Goal: Transaction & Acquisition: Obtain resource

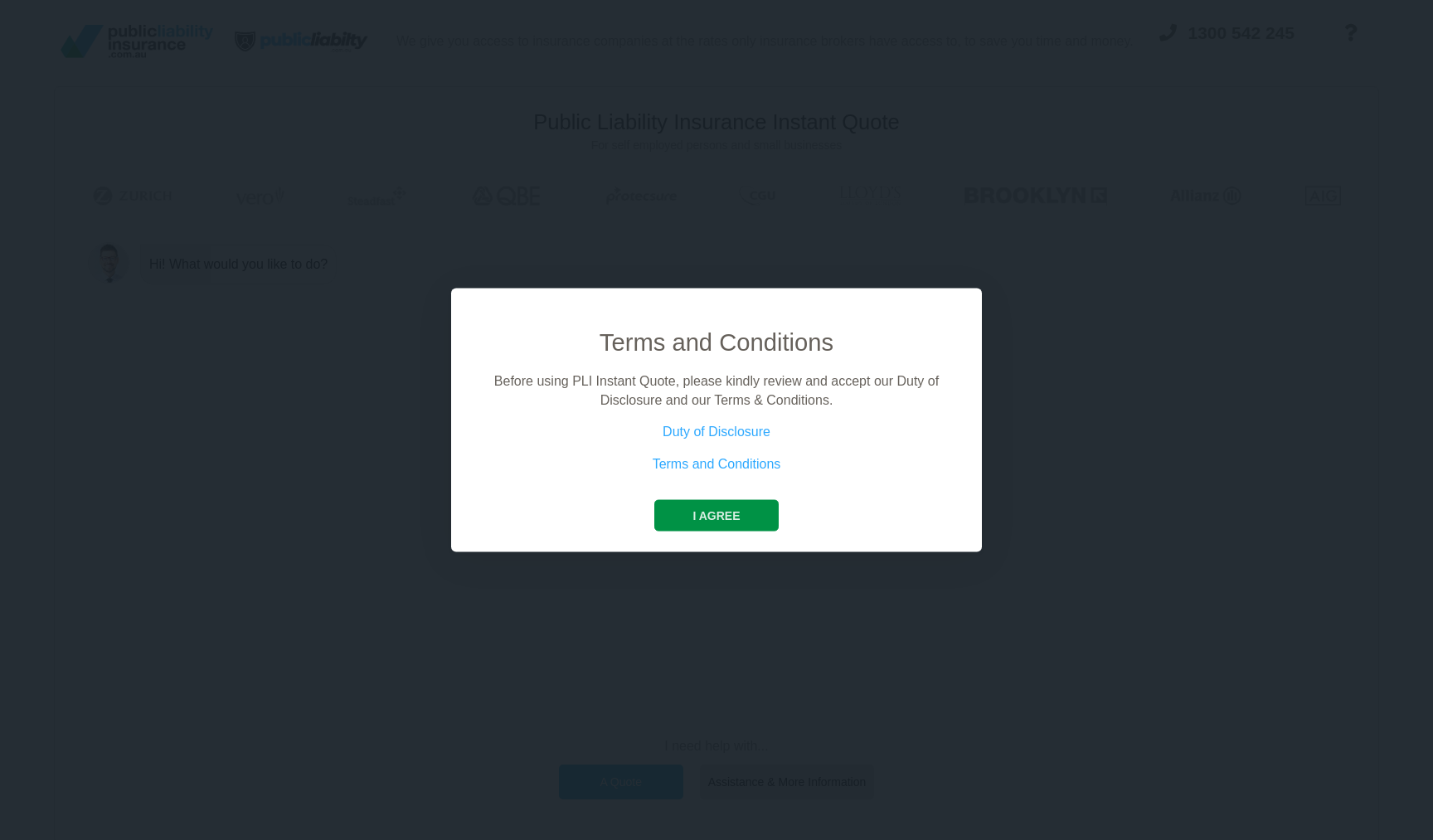
click at [736, 503] on button "I agree" at bounding box center [716, 516] width 124 height 32
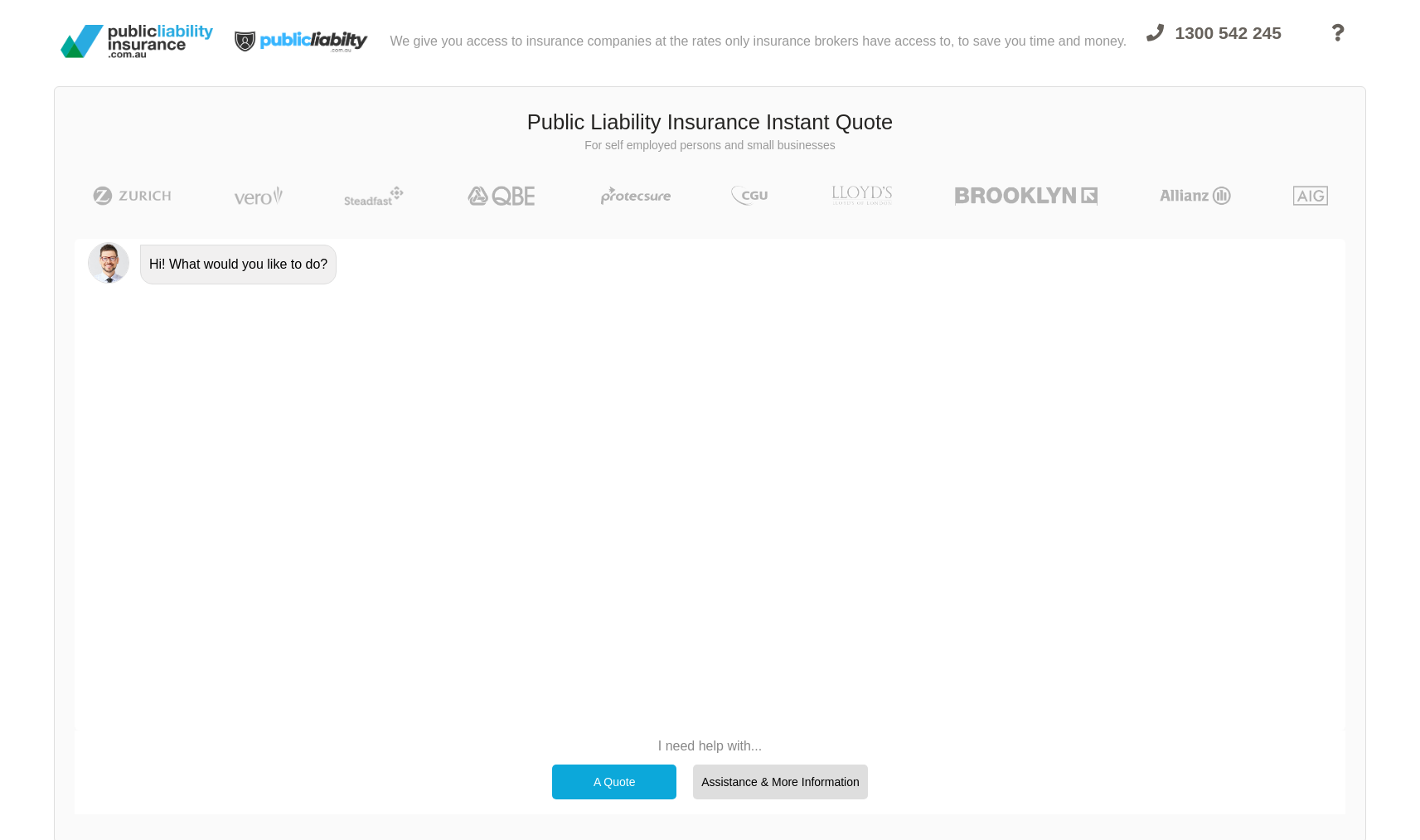
click at [611, 777] on div "A Quote" at bounding box center [615, 782] width 125 height 35
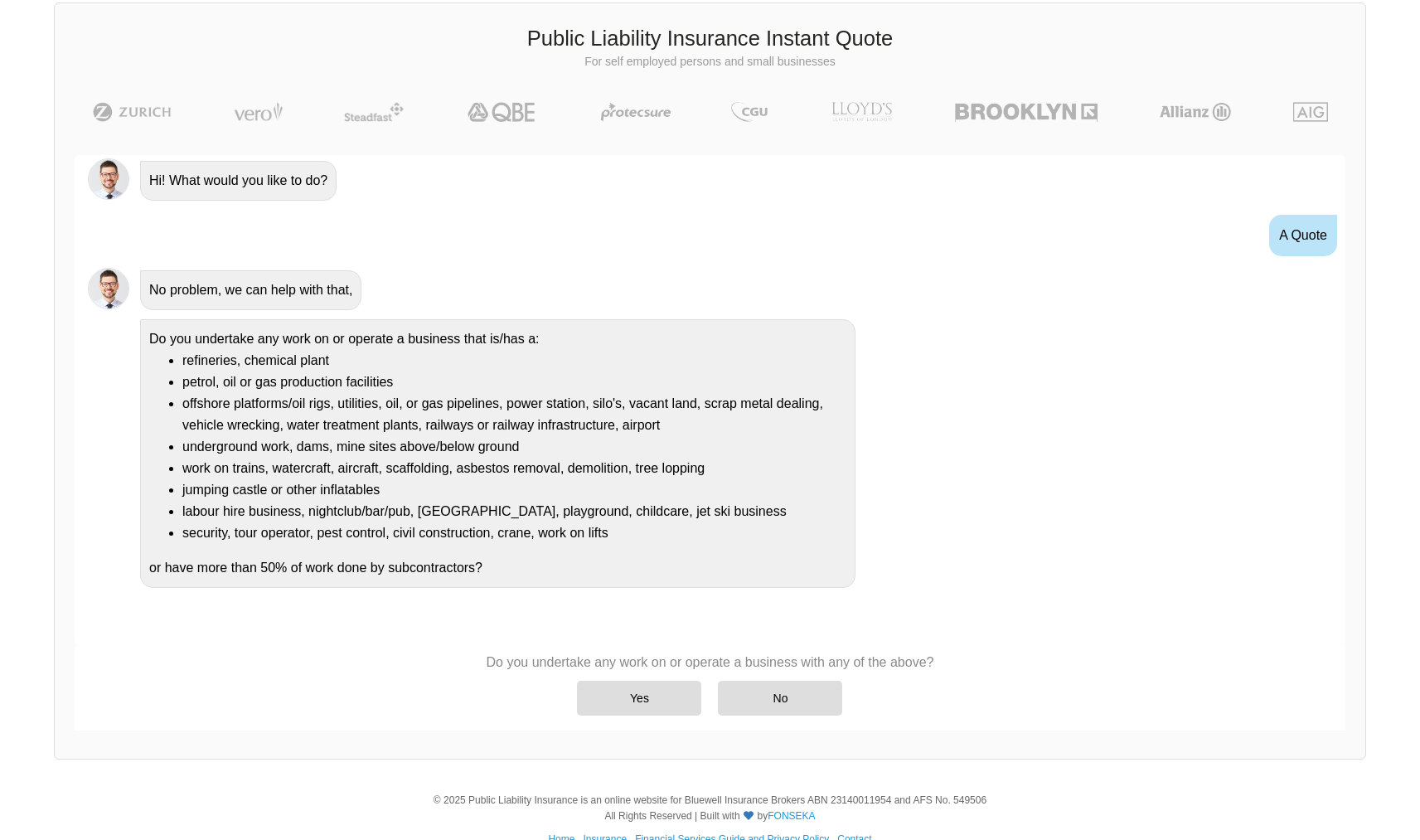
scroll to position [115, 0]
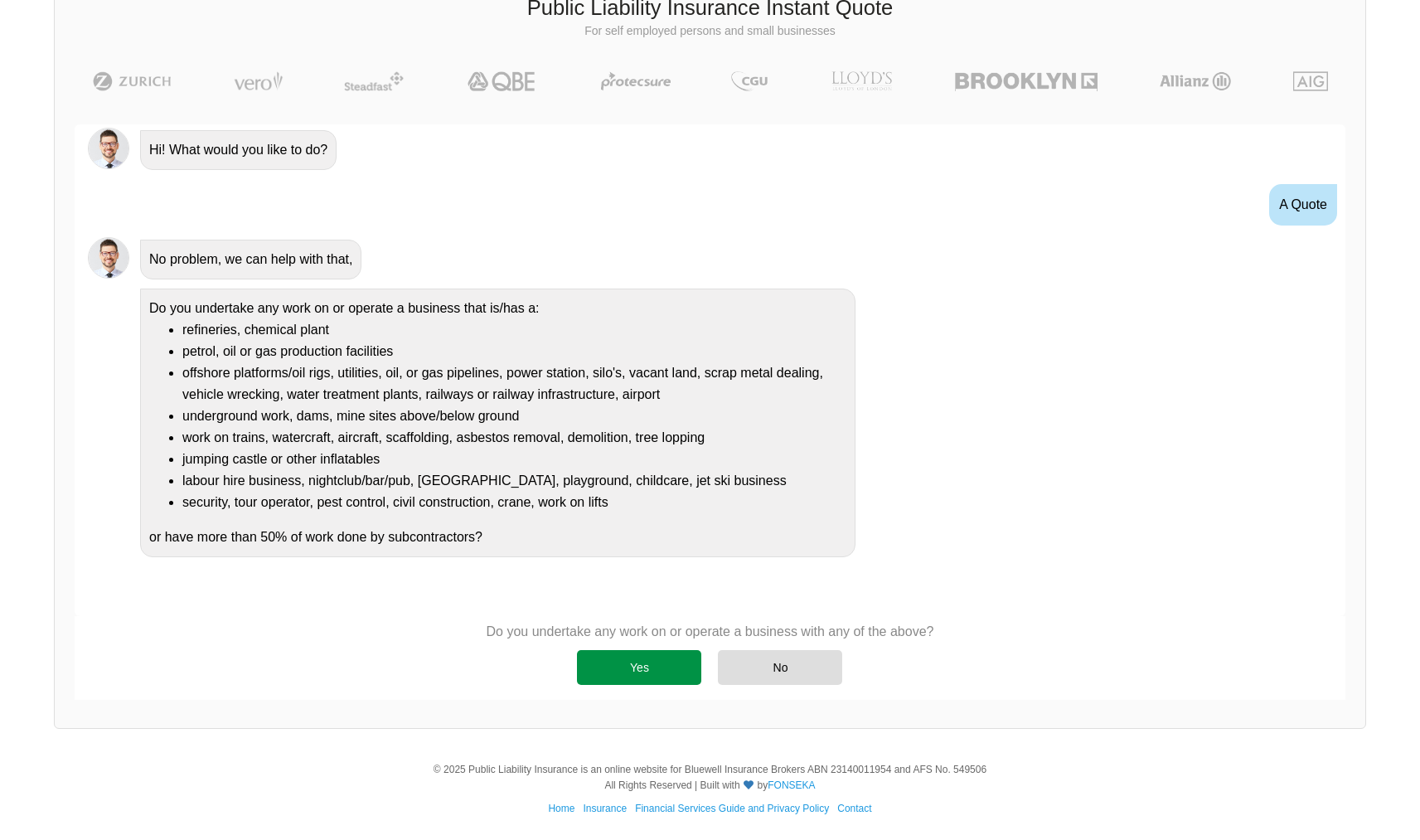
click at [642, 675] on div "Yes" at bounding box center [640, 667] width 125 height 35
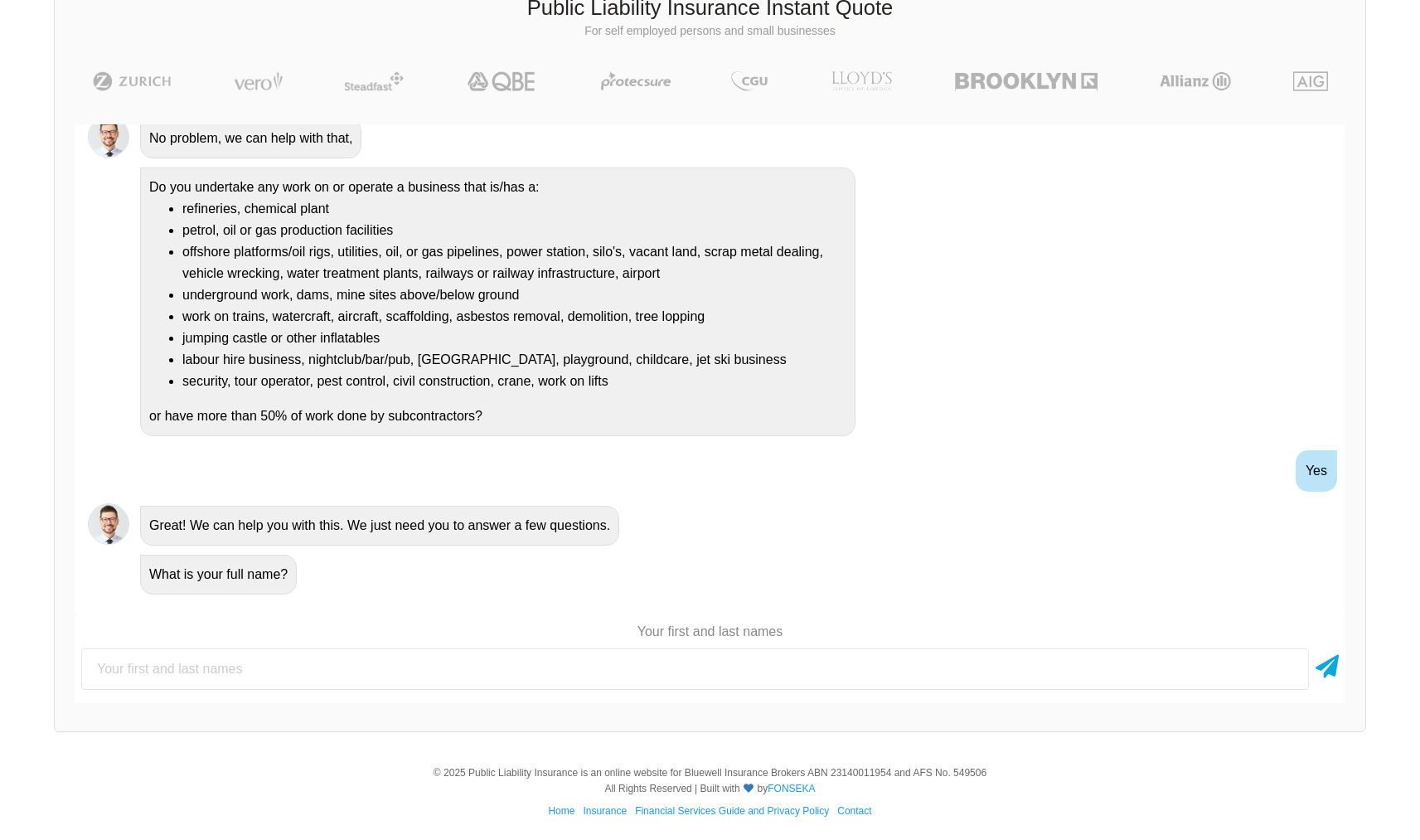
scroll to position [117, 0]
type input "[PERSON_NAME]"
click at [1329, 662] on icon at bounding box center [1328, 661] width 23 height 30
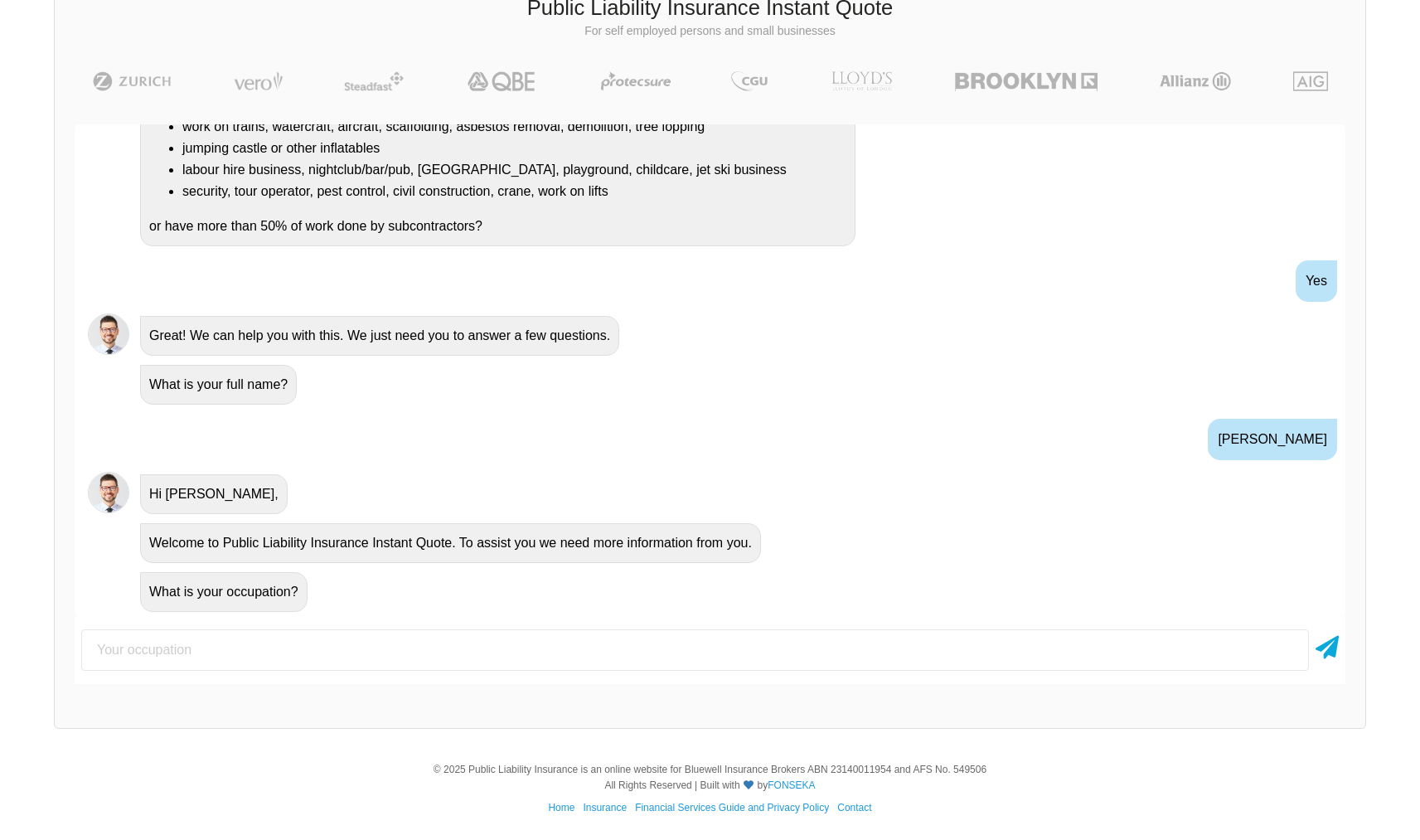
scroll to position [328, 0]
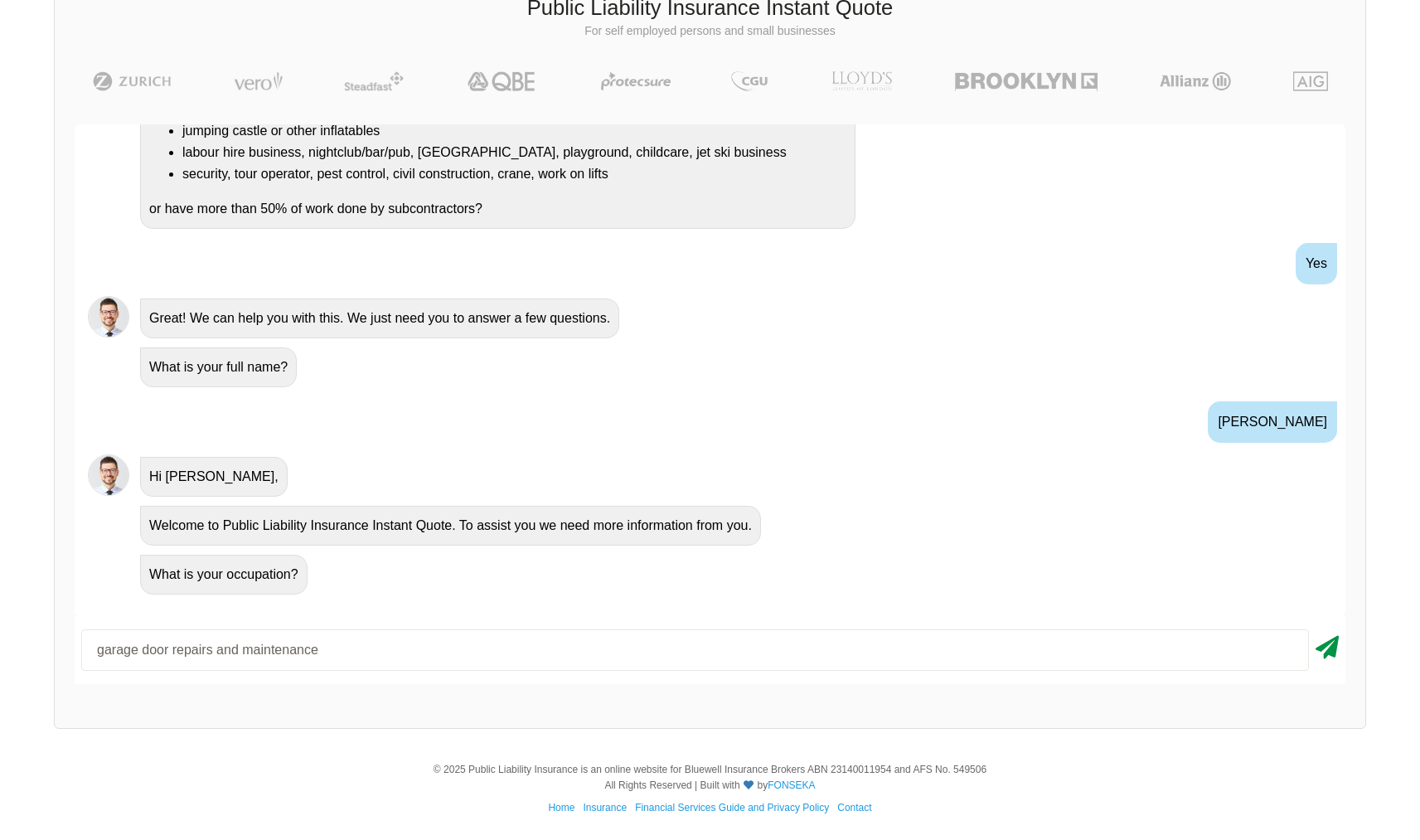
type input "garage door repairs and maintenance"
click at [1333, 653] on icon at bounding box center [1328, 644] width 23 height 30
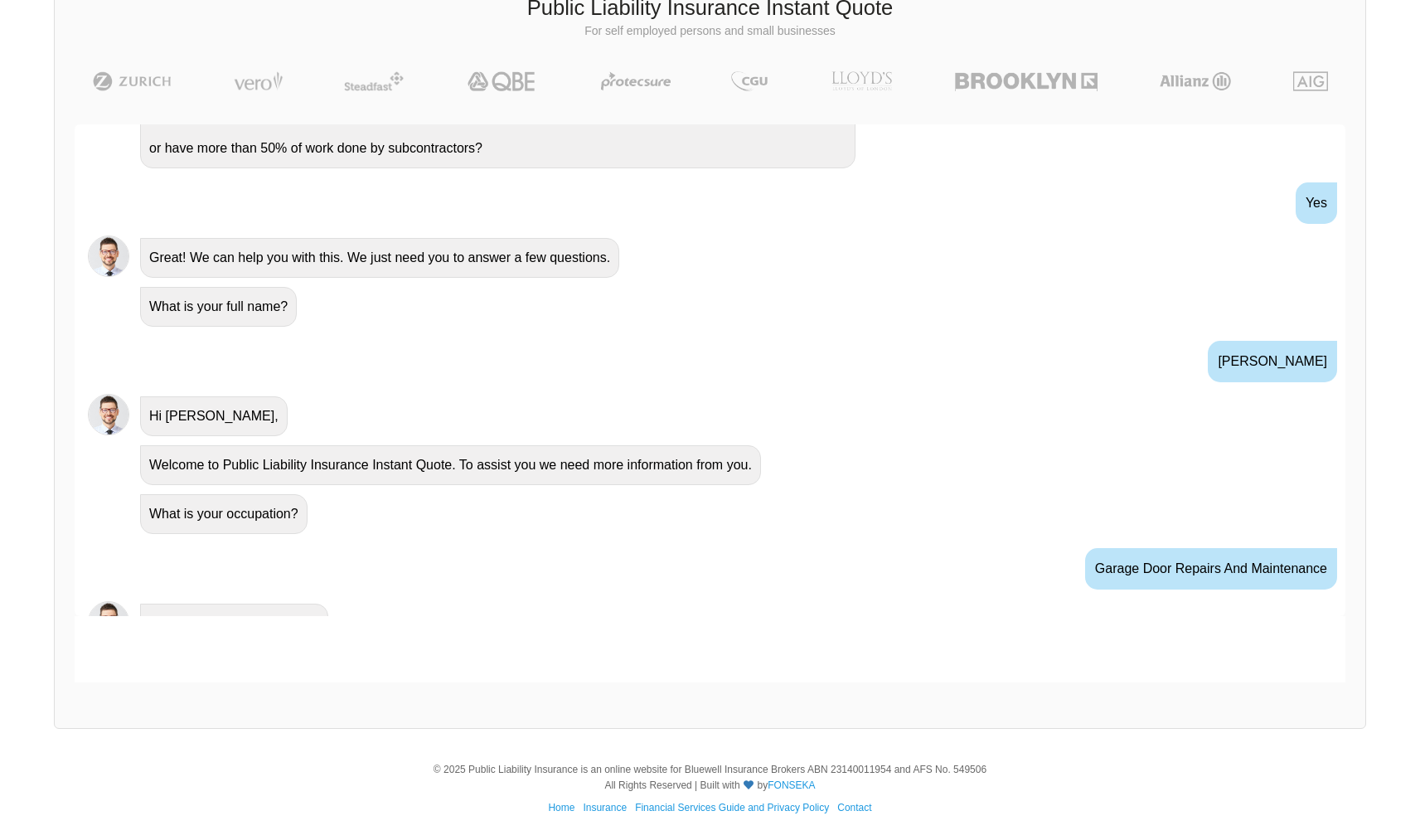
scroll to position [420, 0]
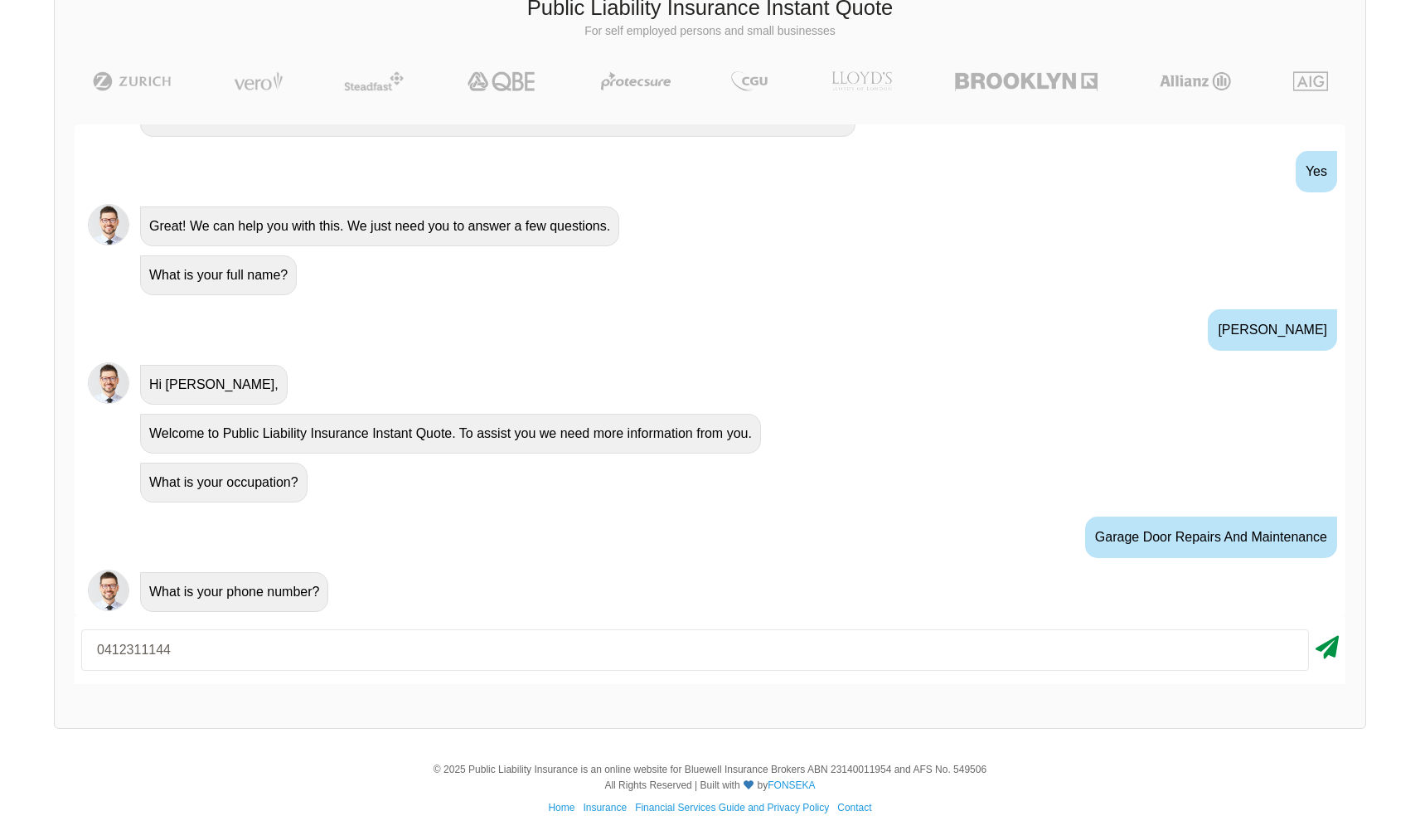
type input "0412311144"
click at [1329, 652] on icon at bounding box center [1328, 644] width 23 height 30
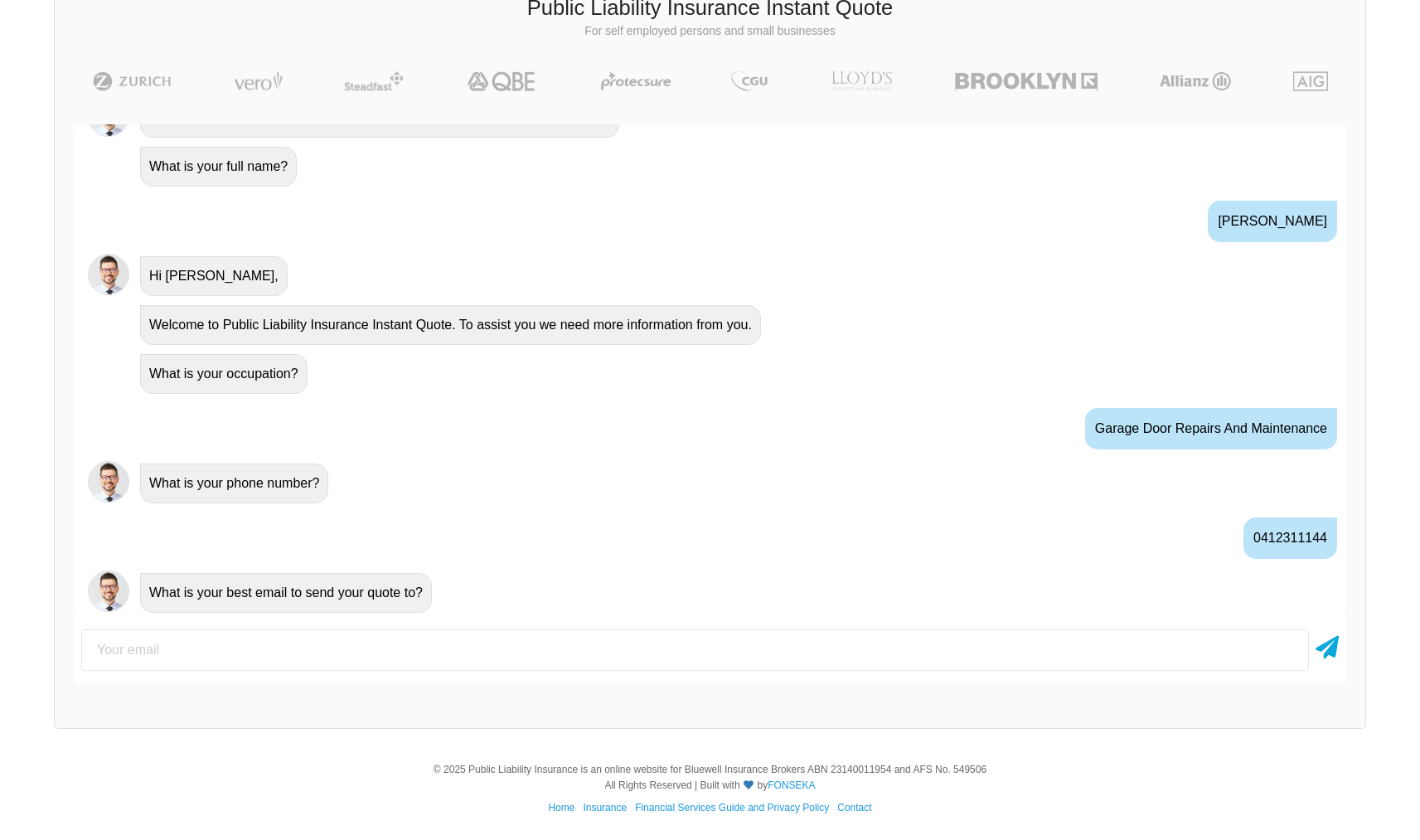
scroll to position [530, 0]
type input "[EMAIL_ADDRESS][DOMAIN_NAME]"
click at [1316, 642] on icon at bounding box center [1328, 644] width 23 height 30
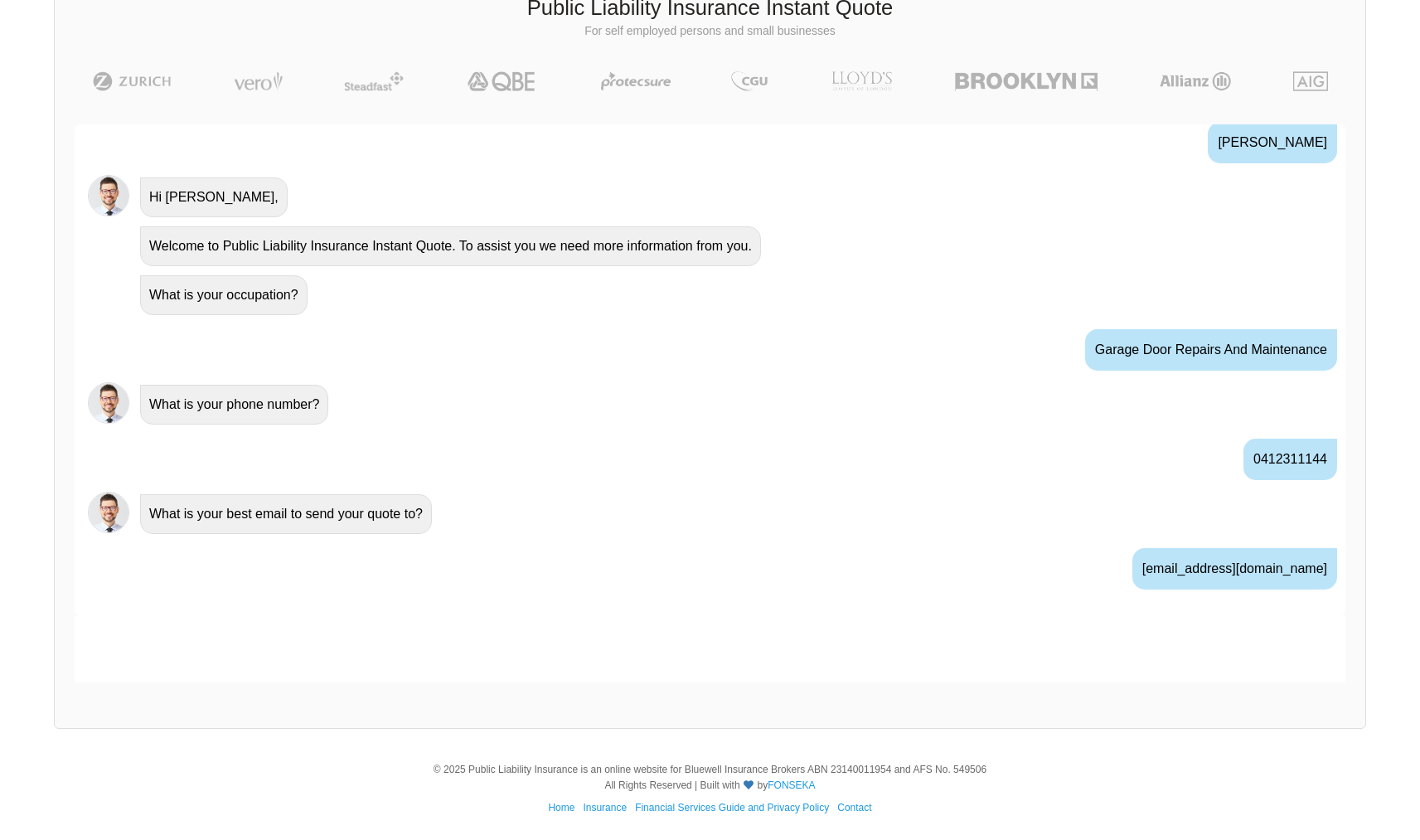
scroll to position [639, 0]
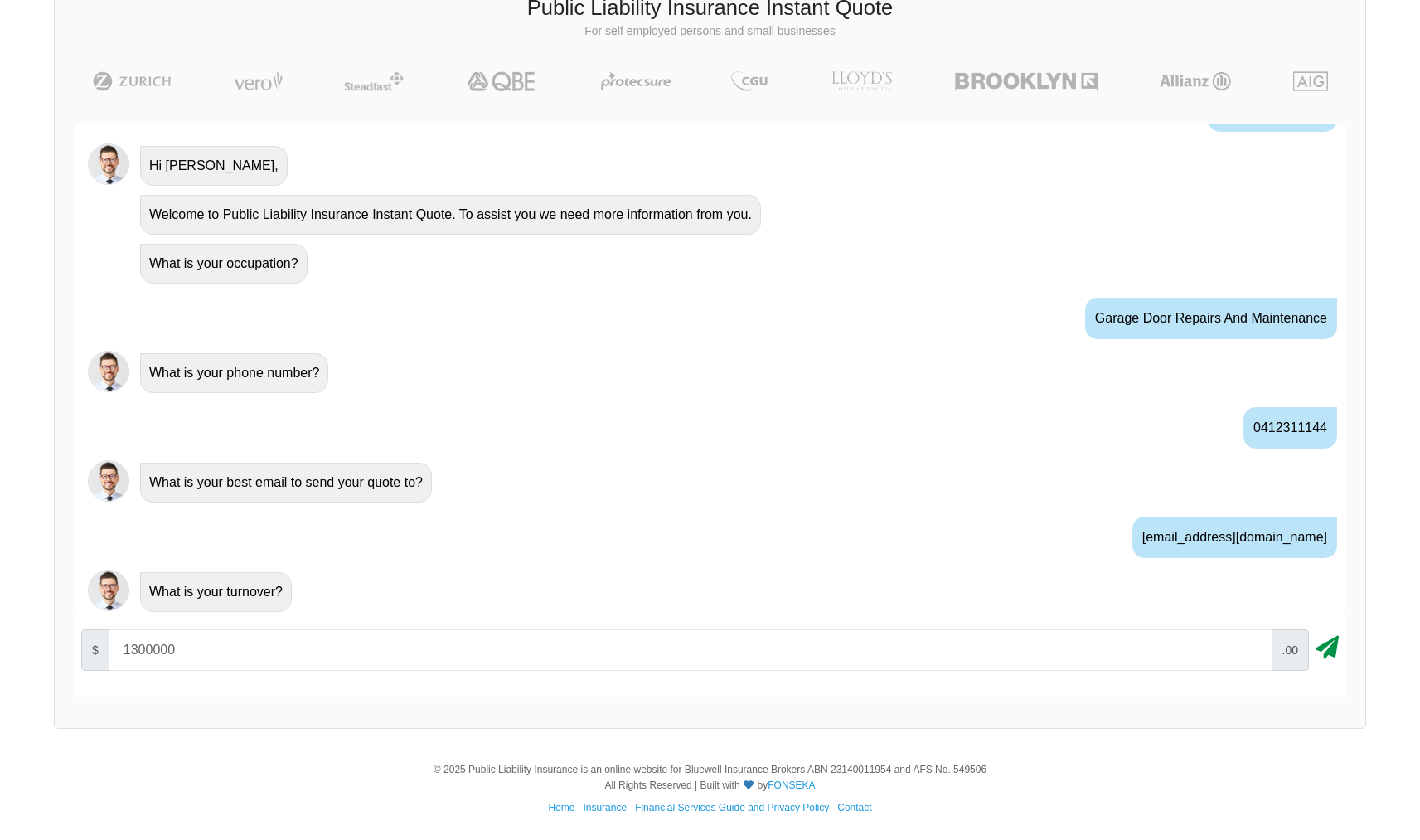
type input "1300000"
click at [1333, 648] on icon at bounding box center [1328, 644] width 23 height 30
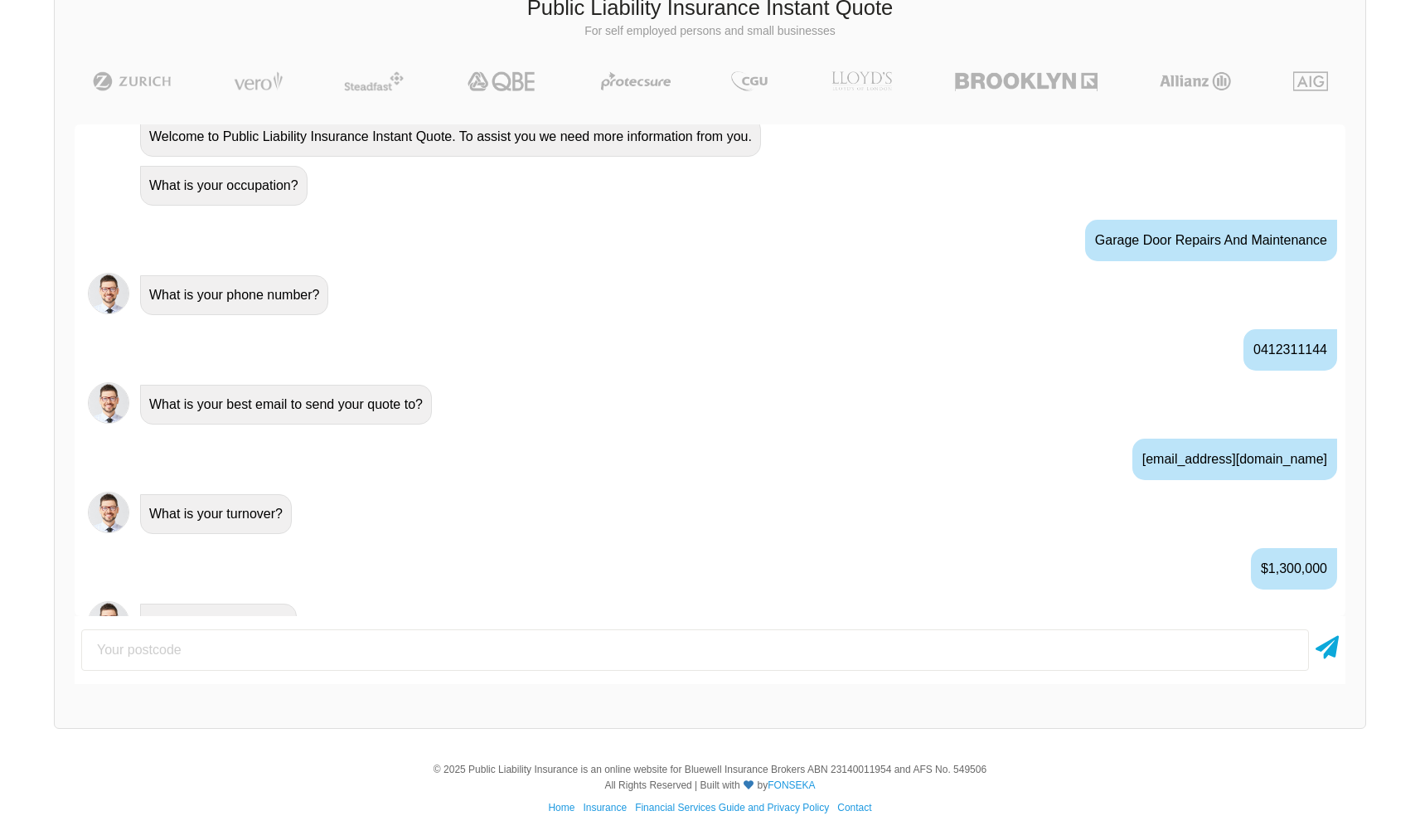
scroll to position [749, 0]
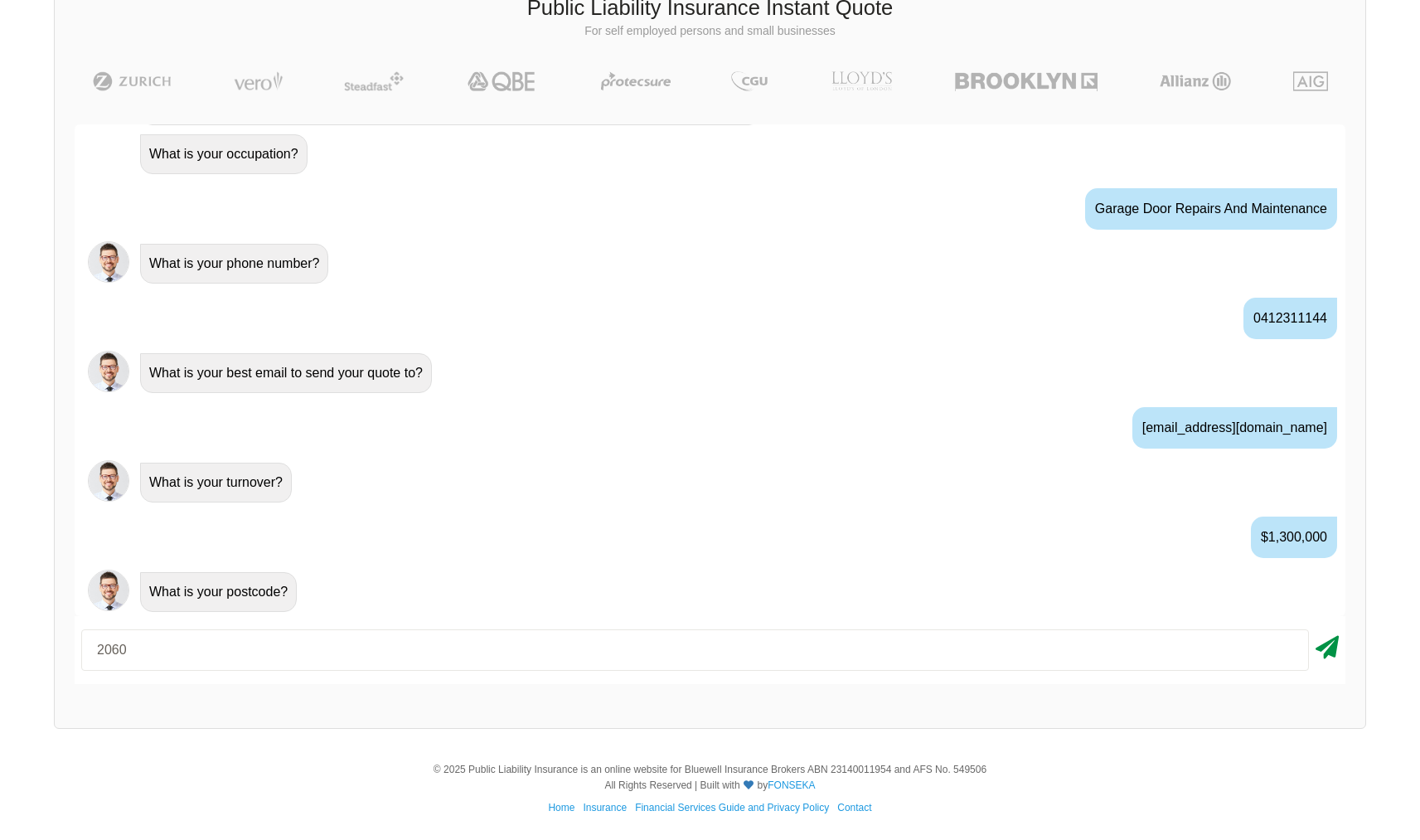
type input "2060"
click at [1317, 656] on icon at bounding box center [1328, 644] width 23 height 30
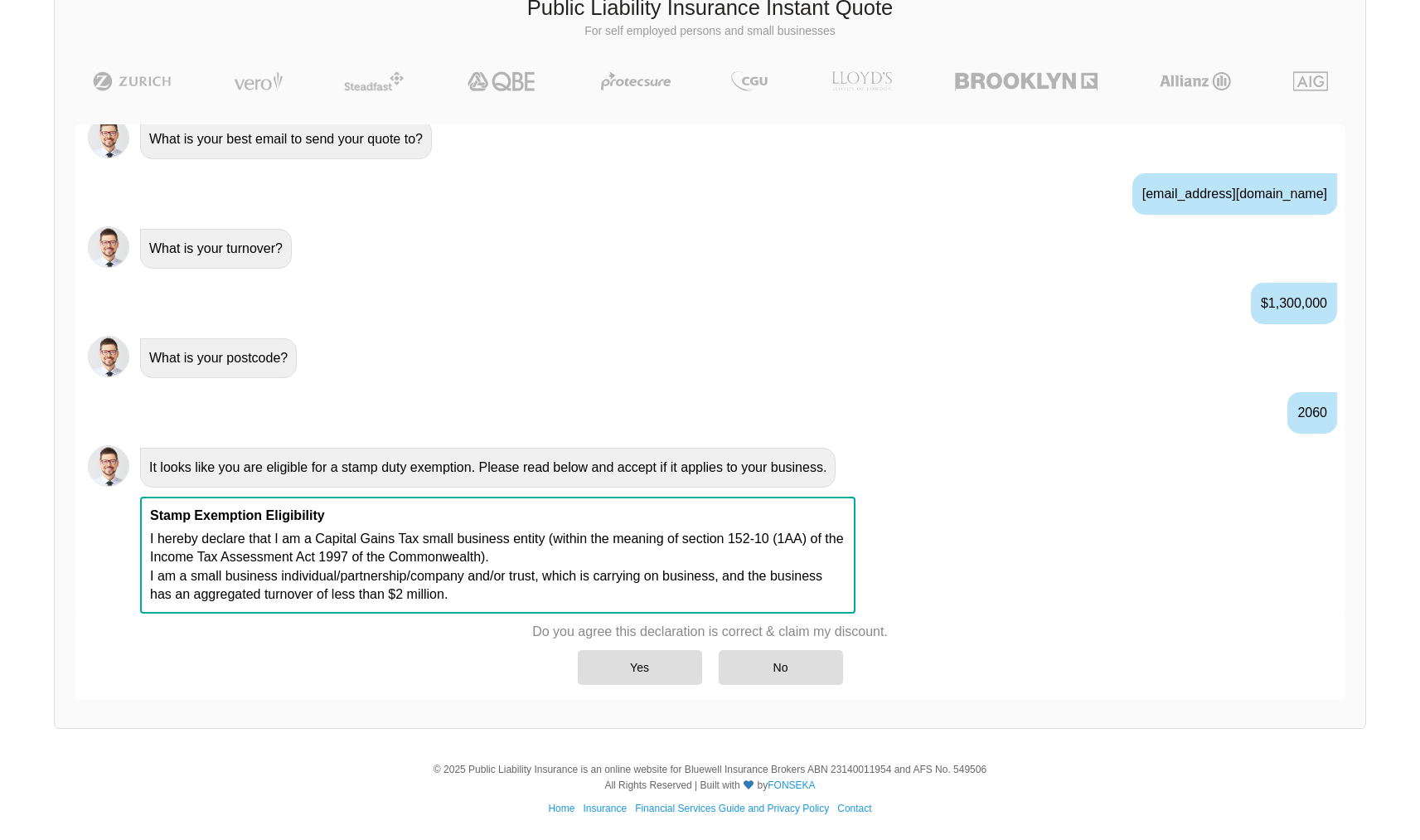
scroll to position [984, 0]
click at [639, 671] on div "Yes" at bounding box center [640, 667] width 125 height 35
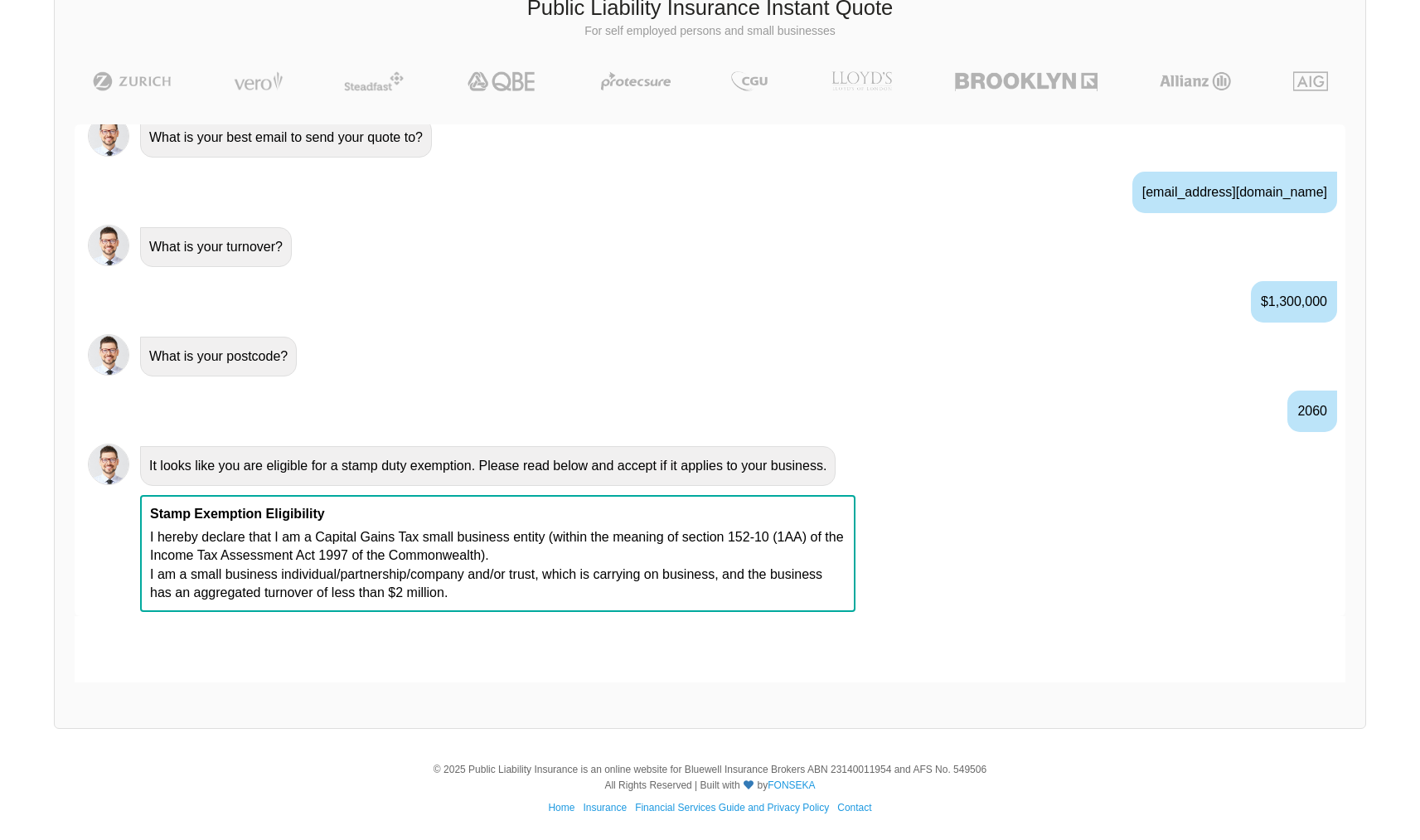
scroll to position [1093, 0]
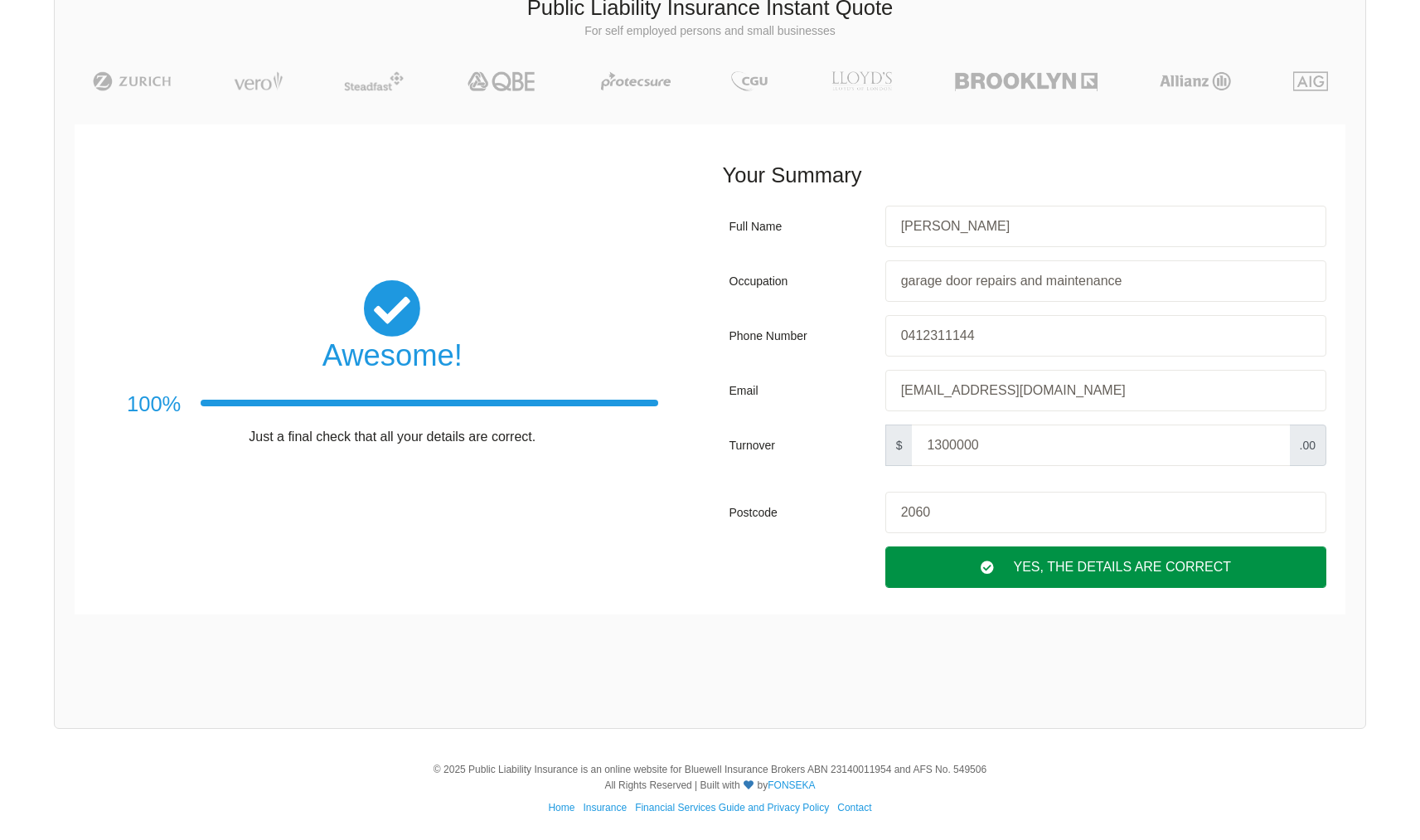
click at [1084, 570] on div "Yes, The Details are correct" at bounding box center [1106, 567] width 441 height 42
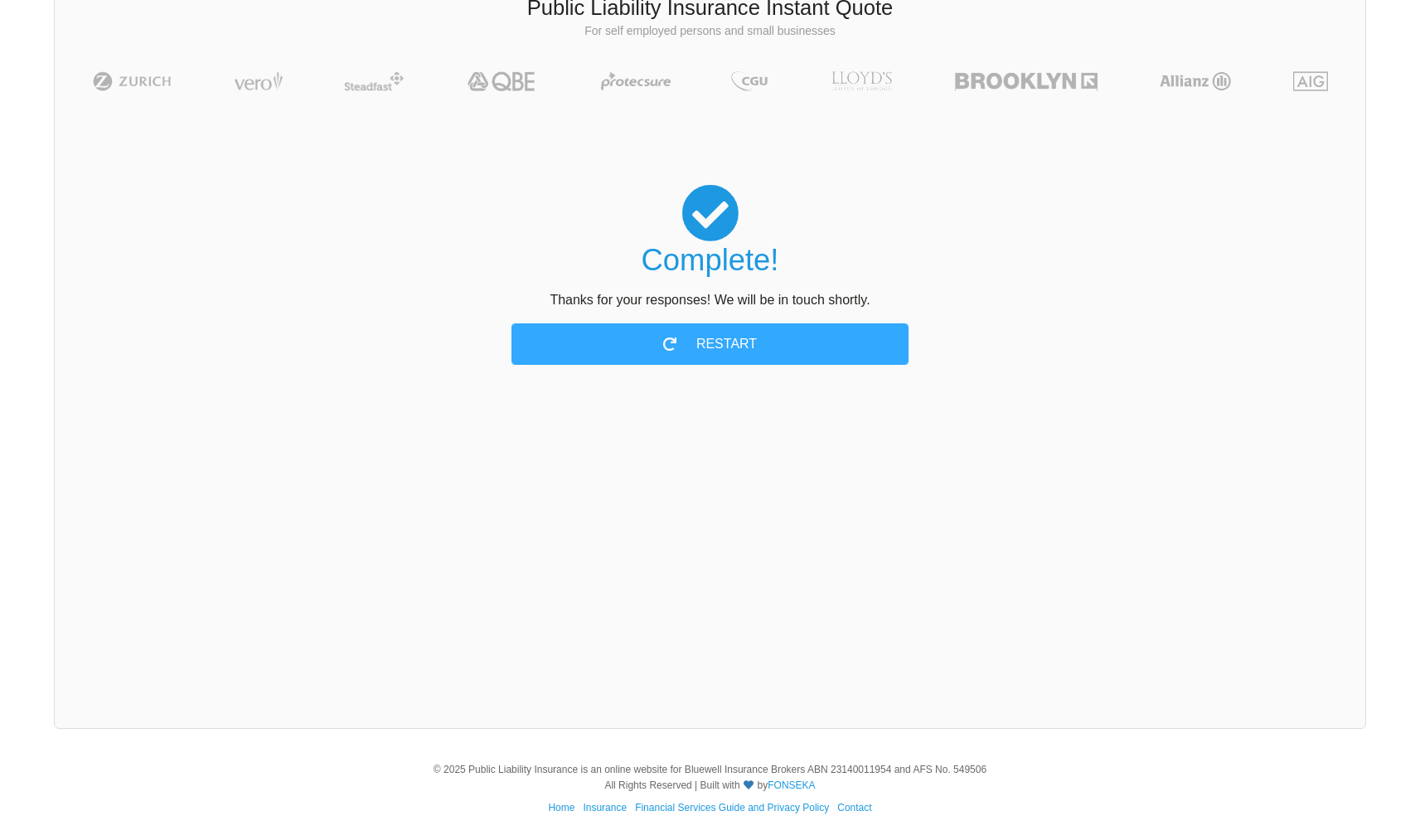
click at [938, 164] on div "Awesome! 100% Just a final check that all your details are correct. Your Summar…" at bounding box center [710, 254] width 1311 height 299
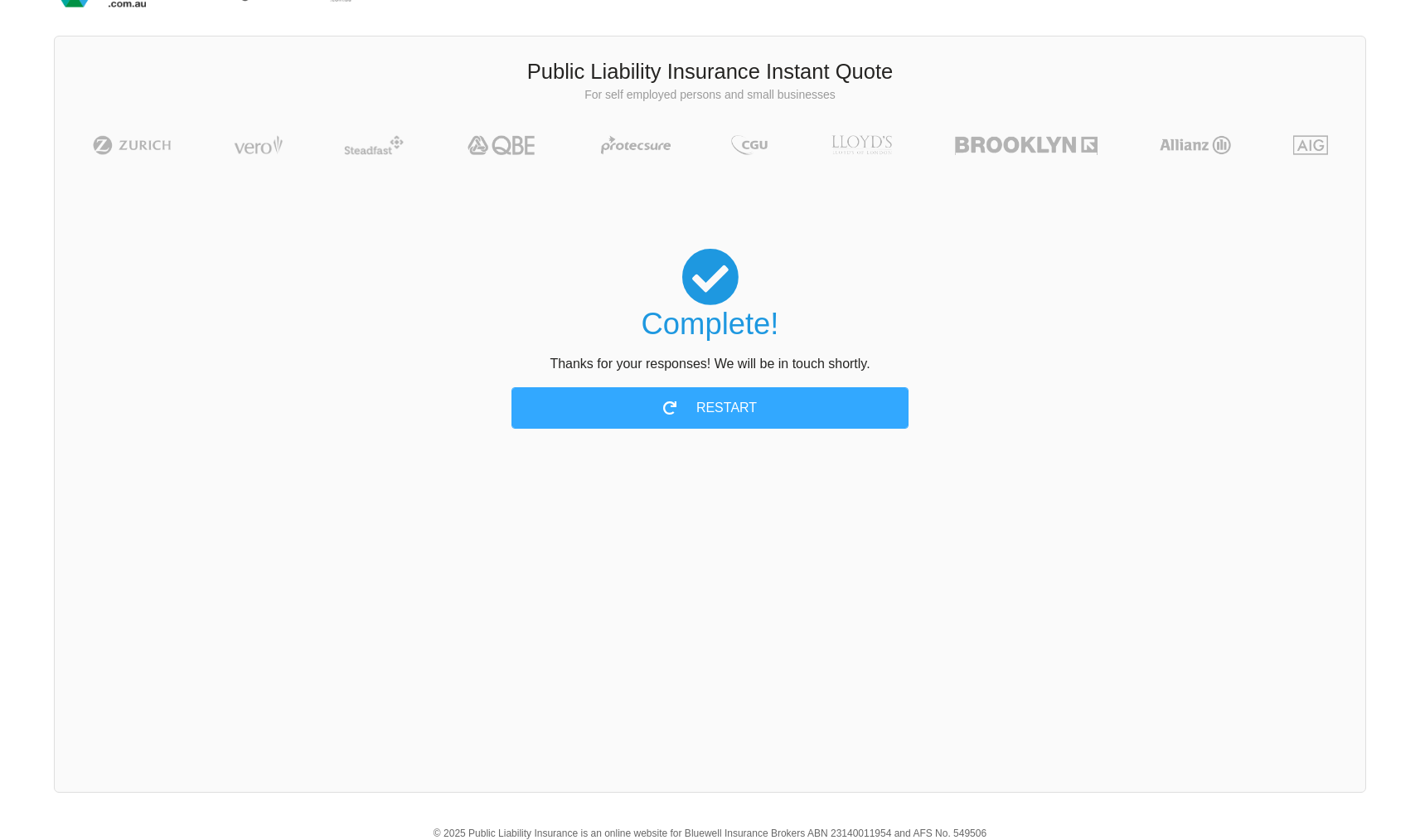
scroll to position [0, 0]
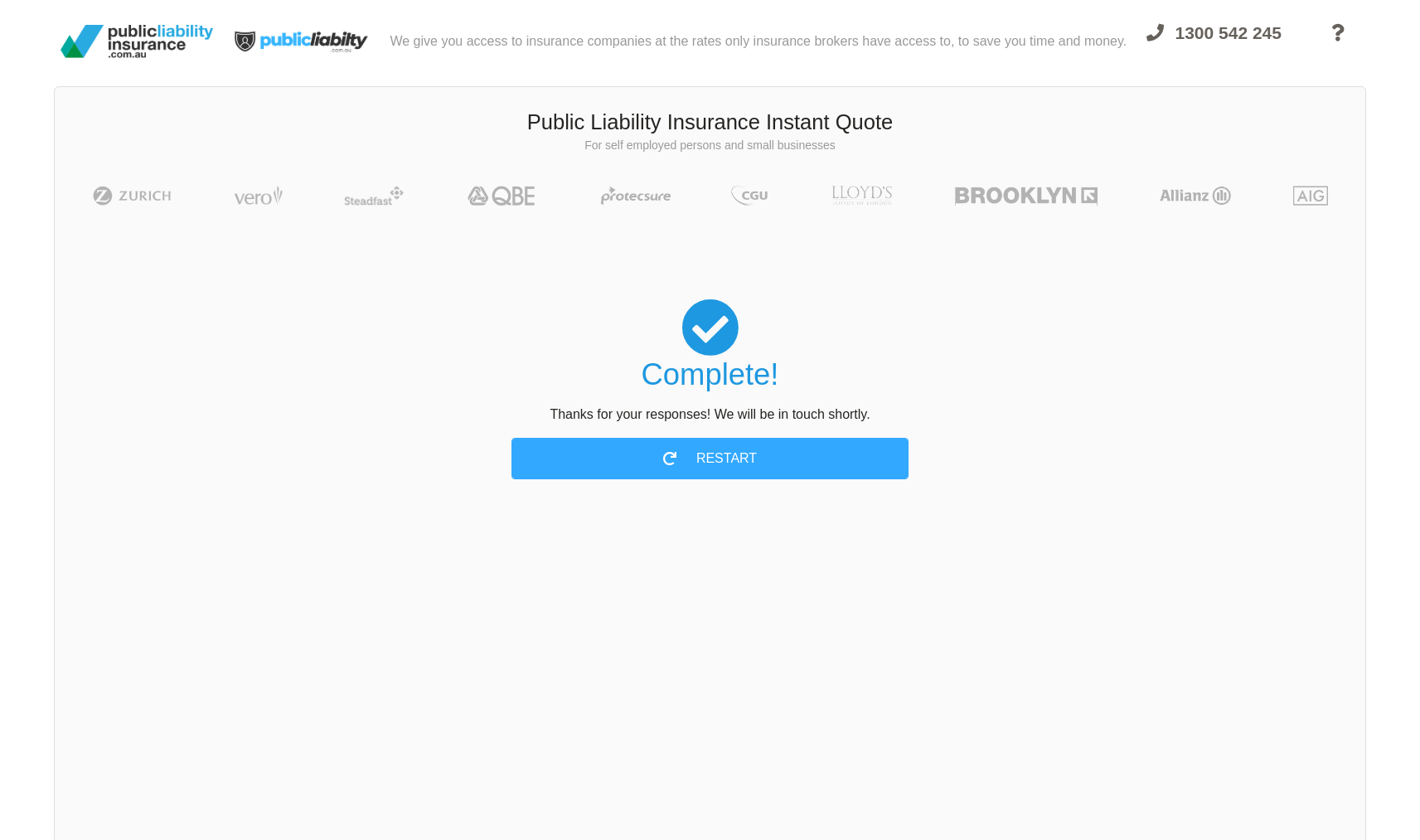
click at [1045, 384] on h2 "Complete!" at bounding box center [710, 375] width 1192 height 37
